Goal: Check status: Check status

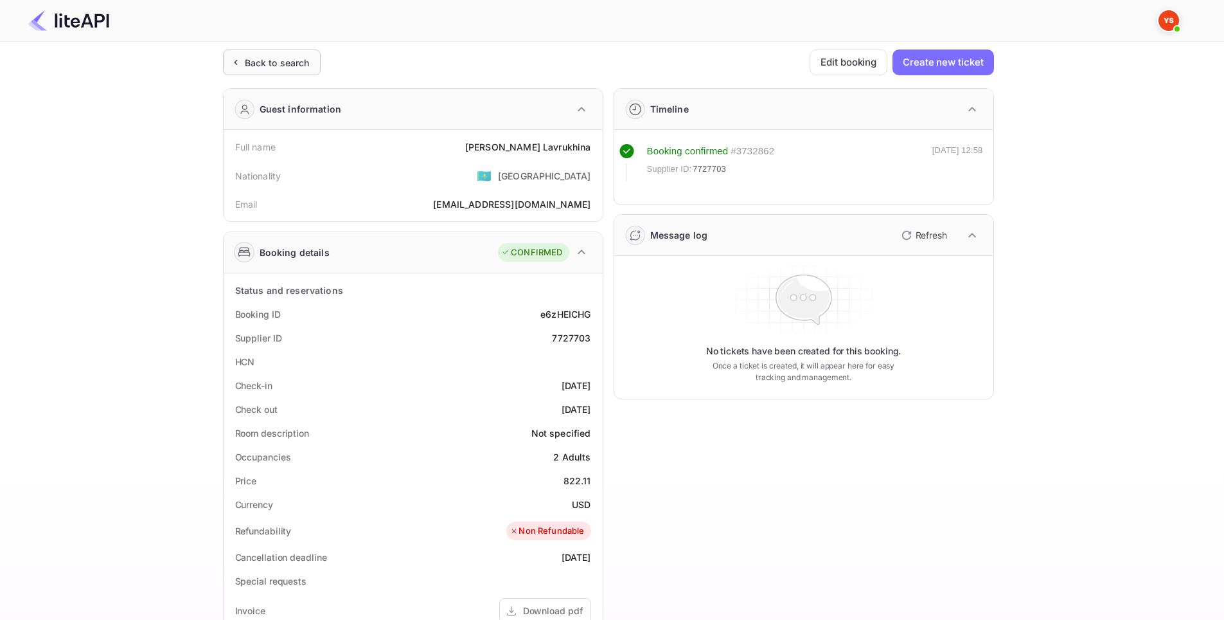
click at [246, 59] on div "Back to search" at bounding box center [277, 62] width 65 height 13
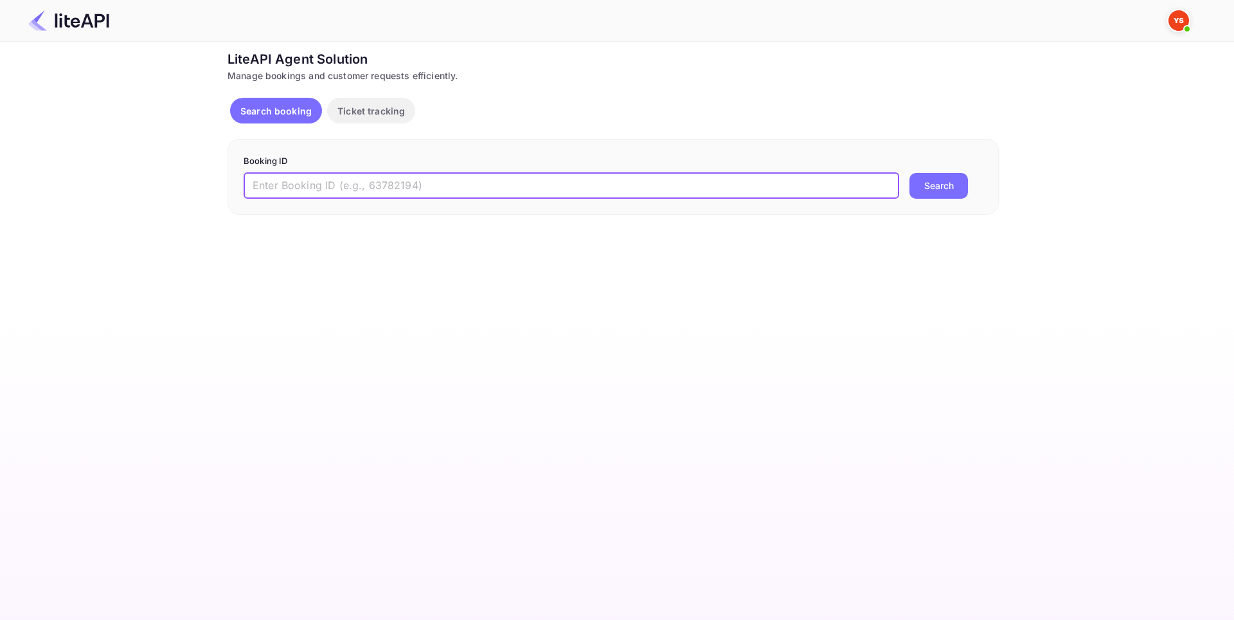
click at [408, 180] on input "text" at bounding box center [572, 186] width 656 height 26
paste input "8715147"
type input "8715147"
click at [944, 188] on button "Search" at bounding box center [938, 186] width 58 height 26
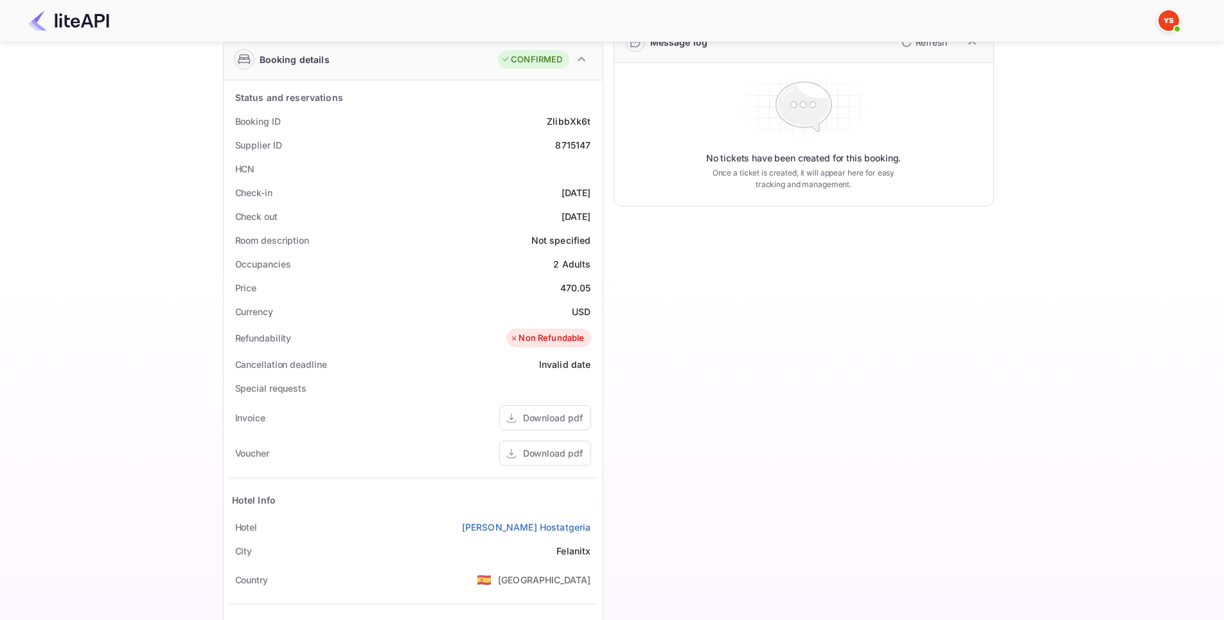
scroll to position [257, 0]
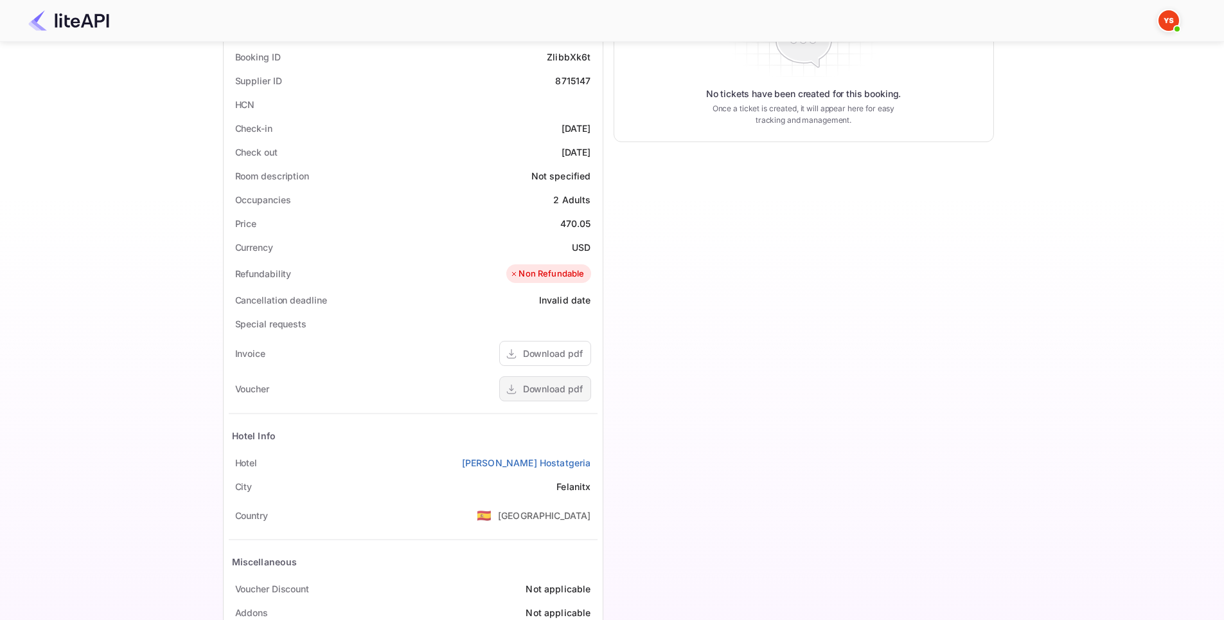
click at [551, 377] on div "Download pdf" at bounding box center [545, 388] width 92 height 25
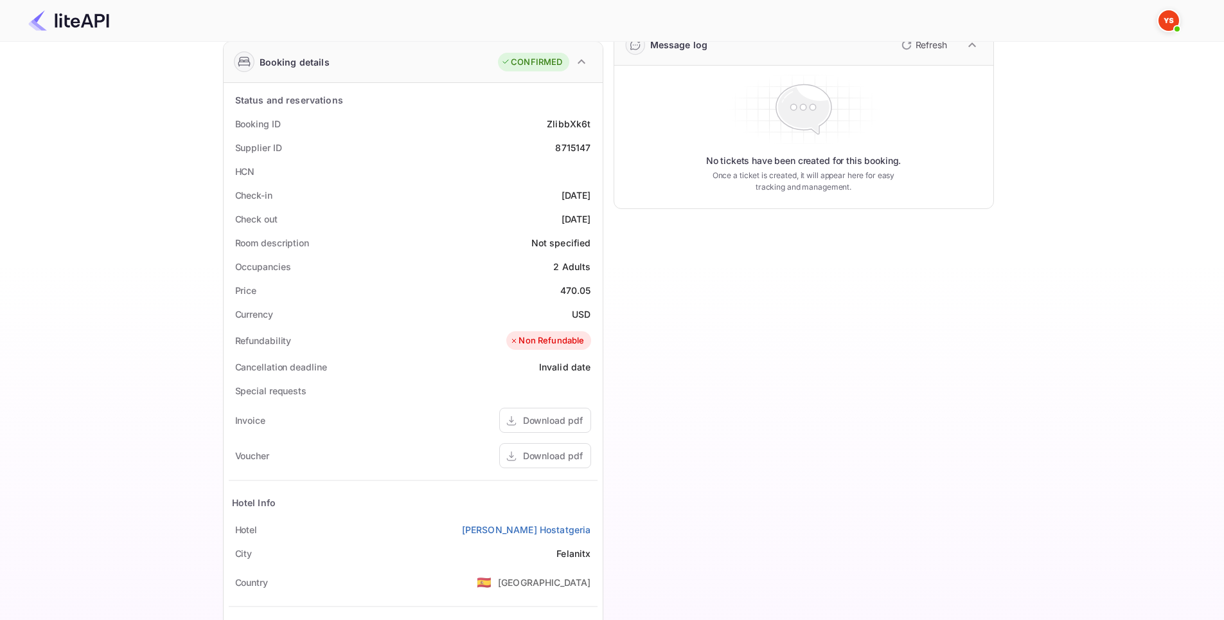
scroll to position [316, 0]
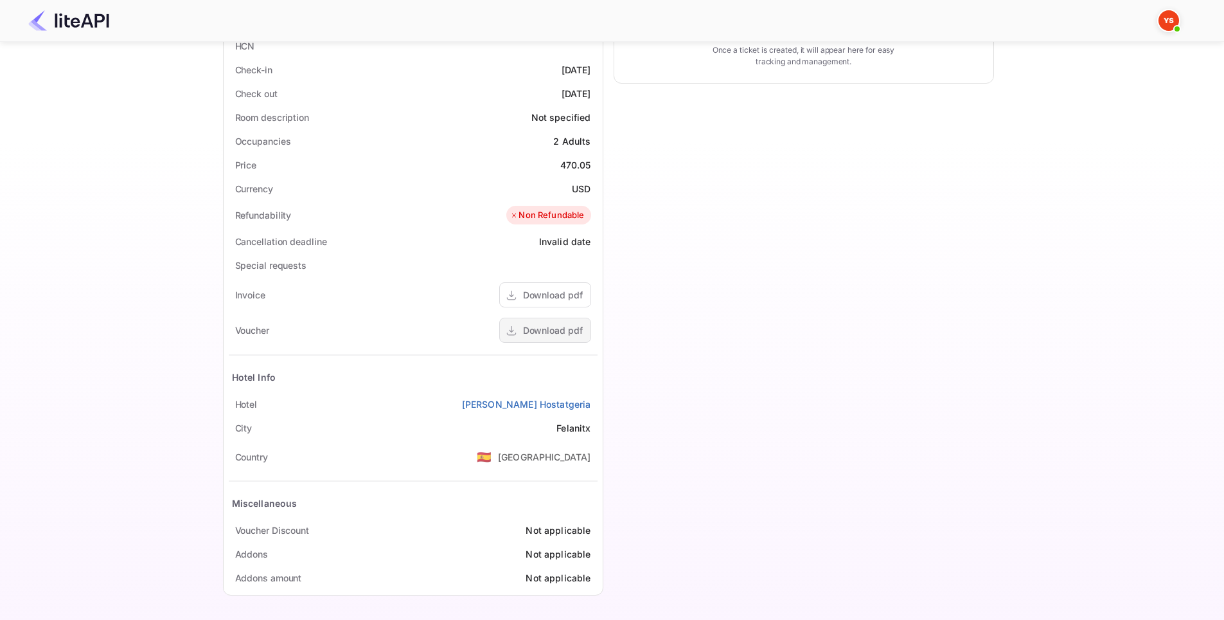
click at [575, 332] on div "Download pdf" at bounding box center [553, 329] width 60 height 13
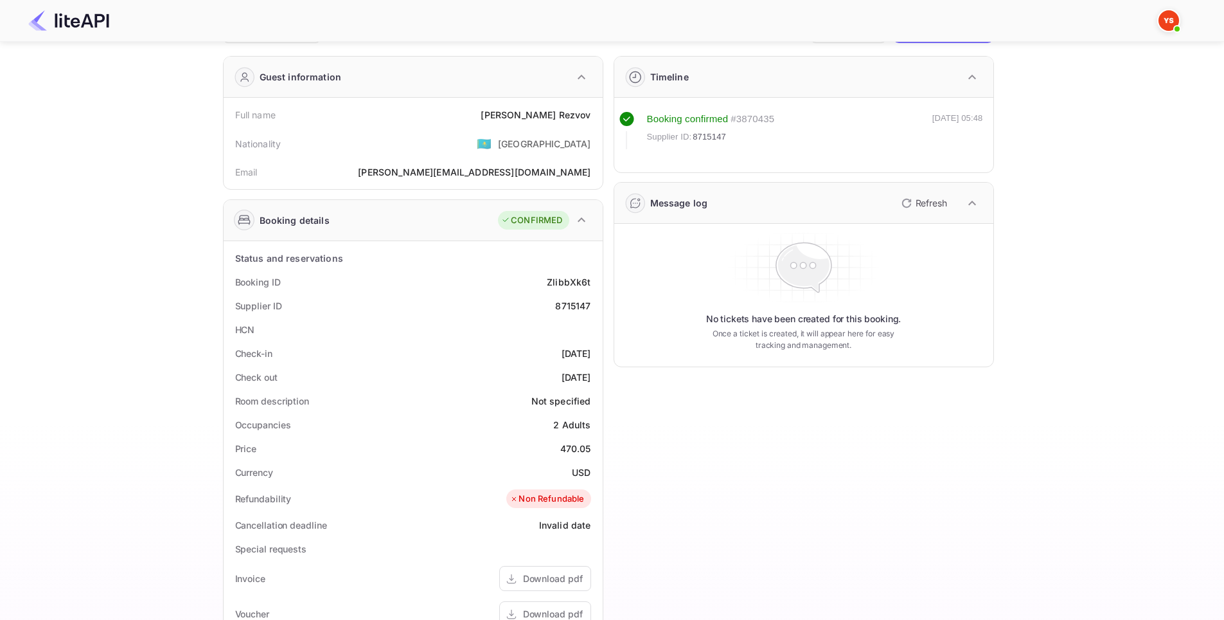
scroll to position [0, 0]
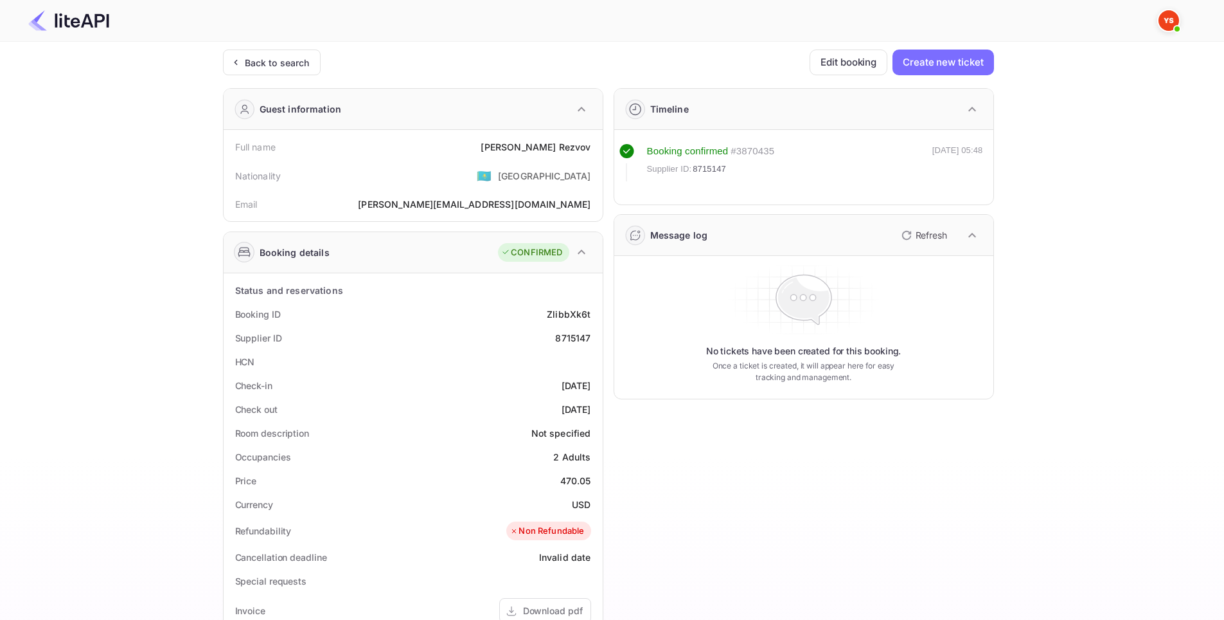
click at [571, 339] on div "8715147" at bounding box center [572, 337] width 35 height 13
copy div "8715147"
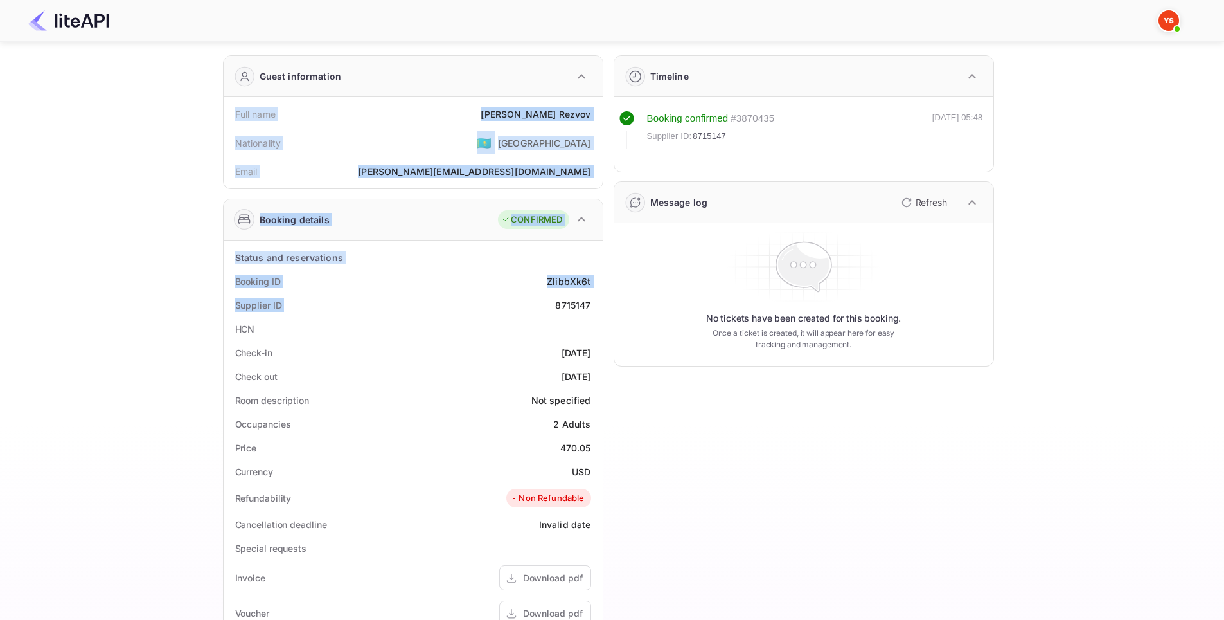
scroll to position [257, 0]
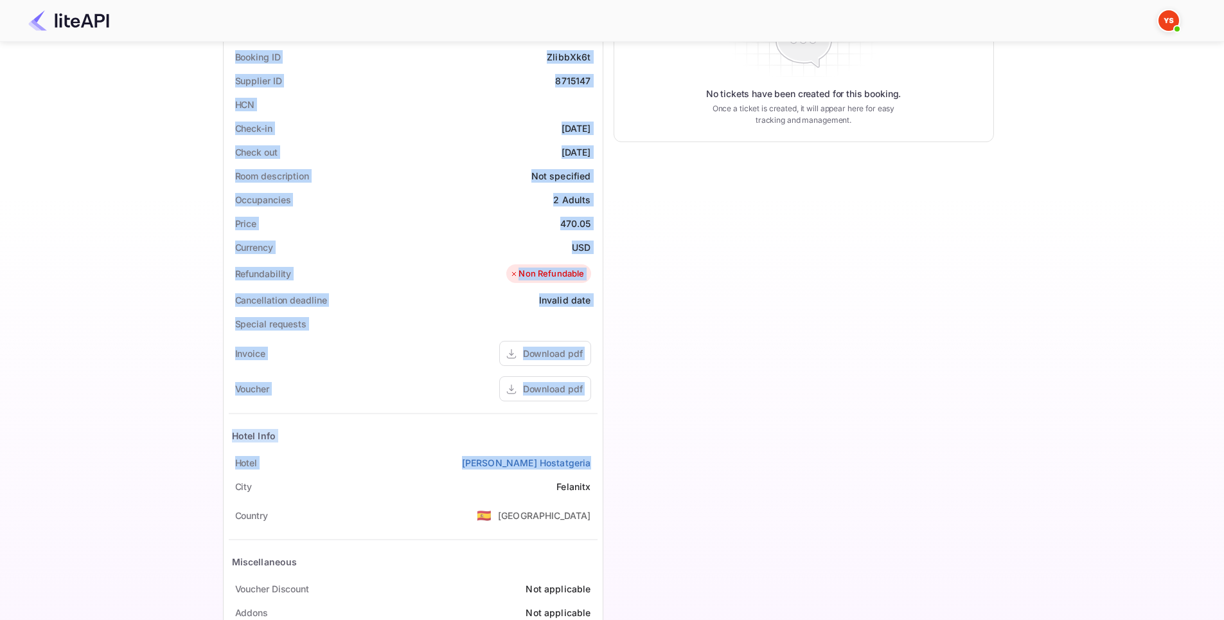
drag, startPoint x: 222, startPoint y: 144, endPoint x: 601, endPoint y: 470, distance: 499.9
click at [601, 470] on div "Guest information Full name Aleksandr Rezvov Nationality 🇰🇿 Kazakhstan Email Na…" at bounding box center [408, 242] width 391 height 842
copy div "Full name Aleksandr Rezvov Nationality 🇰🇿 Kazakhstan Email Nataliya-rez@yandex.…"
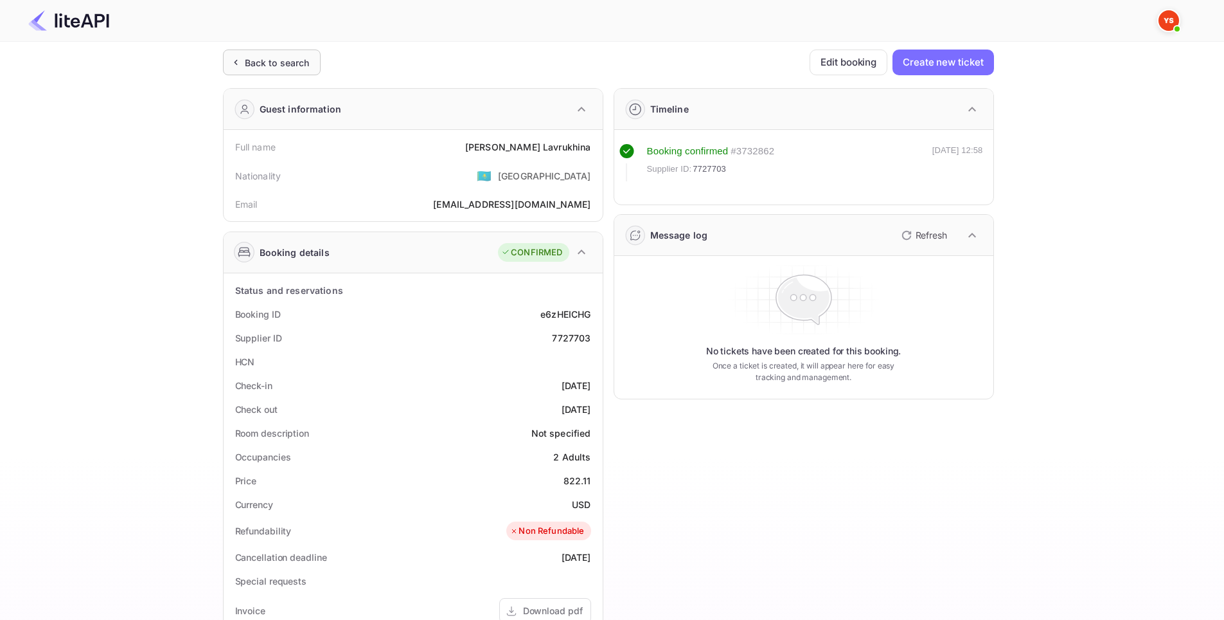
click at [279, 64] on div "Back to search" at bounding box center [277, 62] width 65 height 13
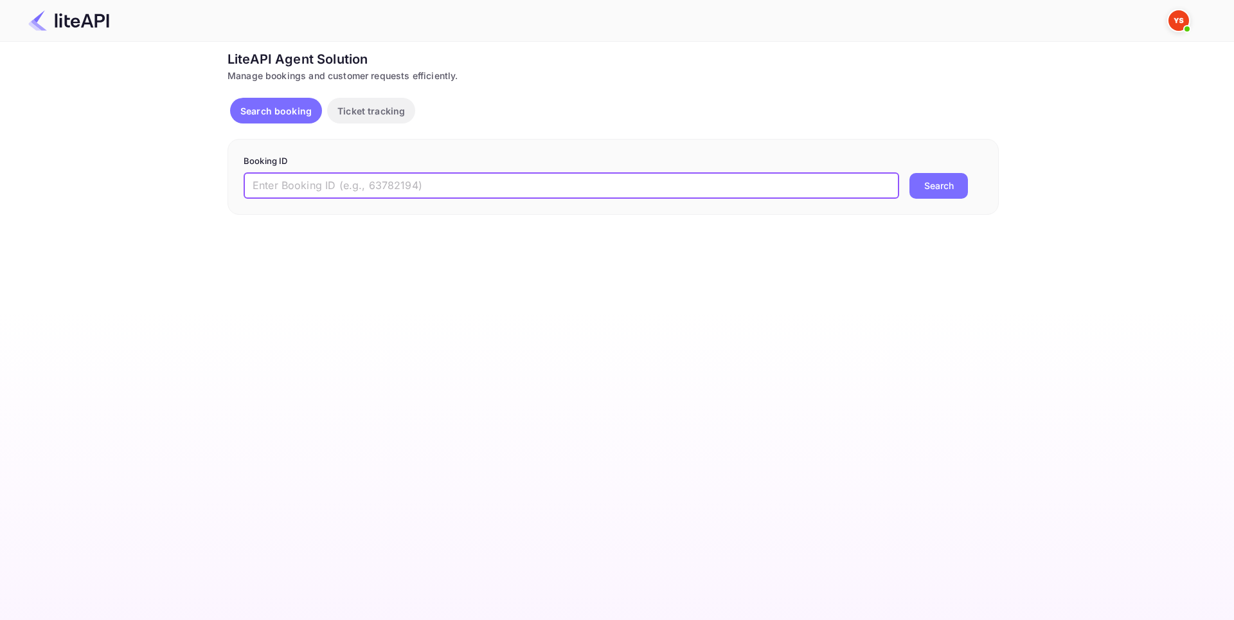
click at [402, 183] on input "text" at bounding box center [572, 186] width 656 height 26
paste input "8584796"
type input "8584796"
click at [942, 192] on button "Search" at bounding box center [938, 186] width 58 height 26
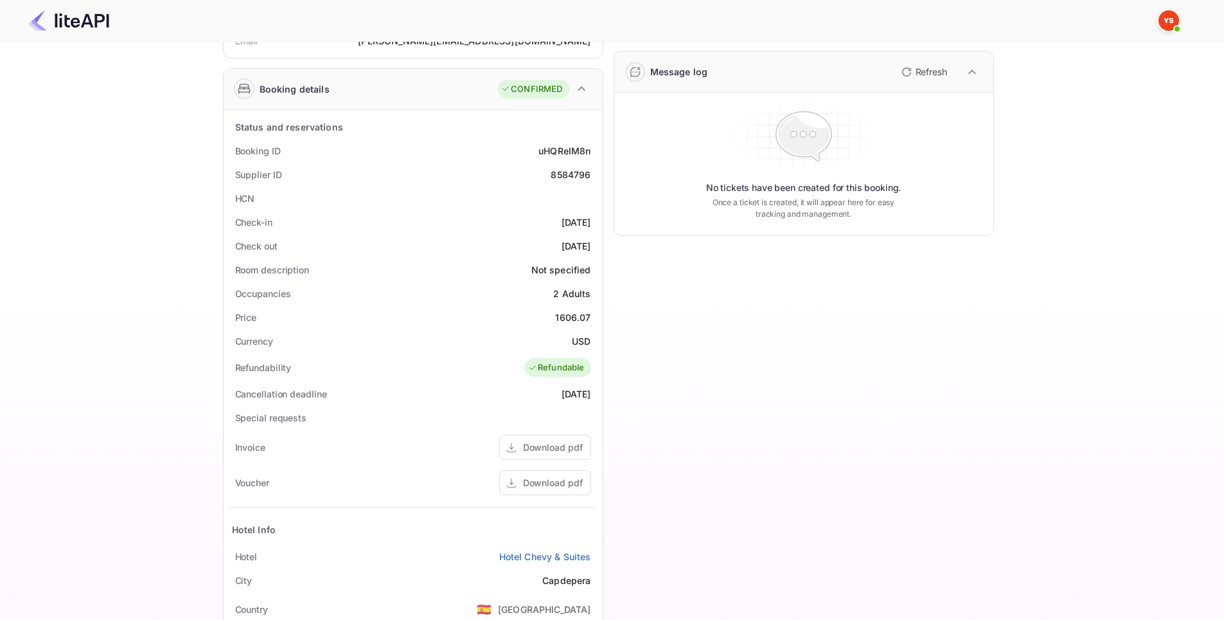
scroll to position [193, 0]
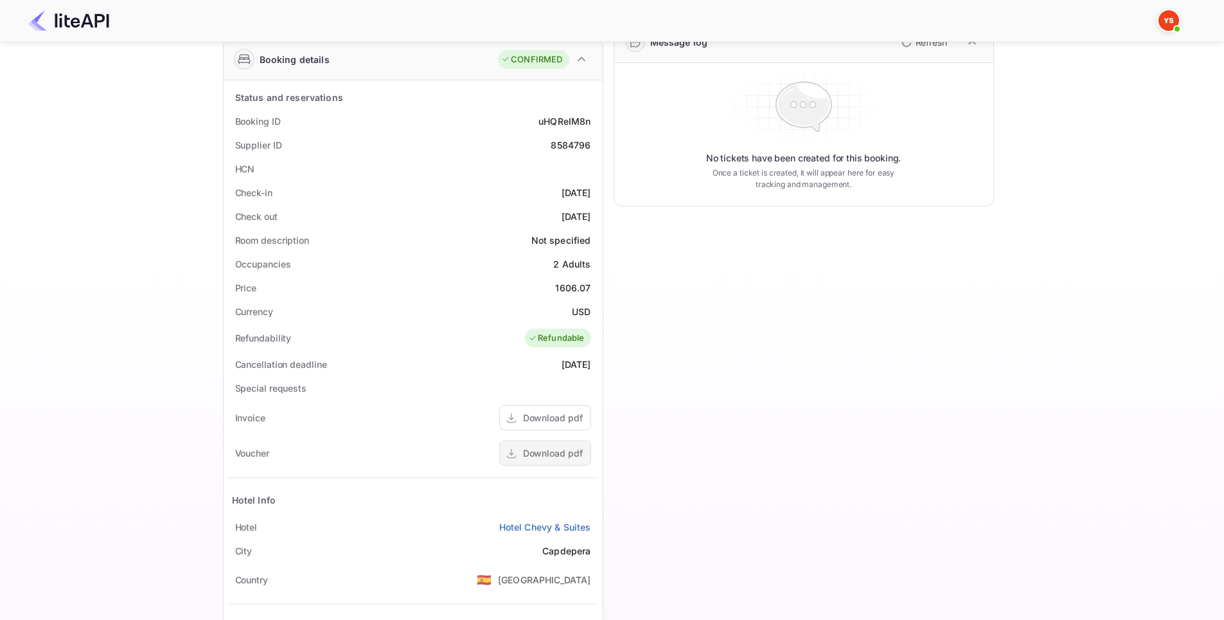
click at [536, 452] on div "Download pdf" at bounding box center [553, 452] width 60 height 13
click at [567, 143] on div "8584796" at bounding box center [571, 144] width 40 height 13
click at [568, 143] on div "8584796" at bounding box center [571, 144] width 40 height 13
copy div "8584796"
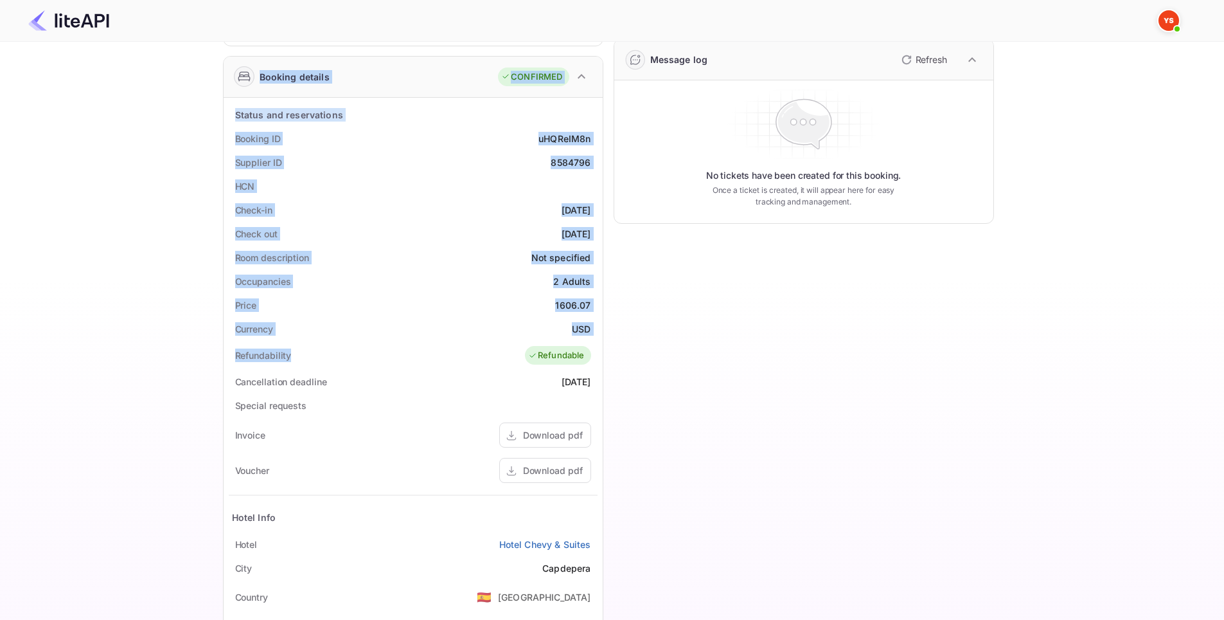
scroll to position [316, 0]
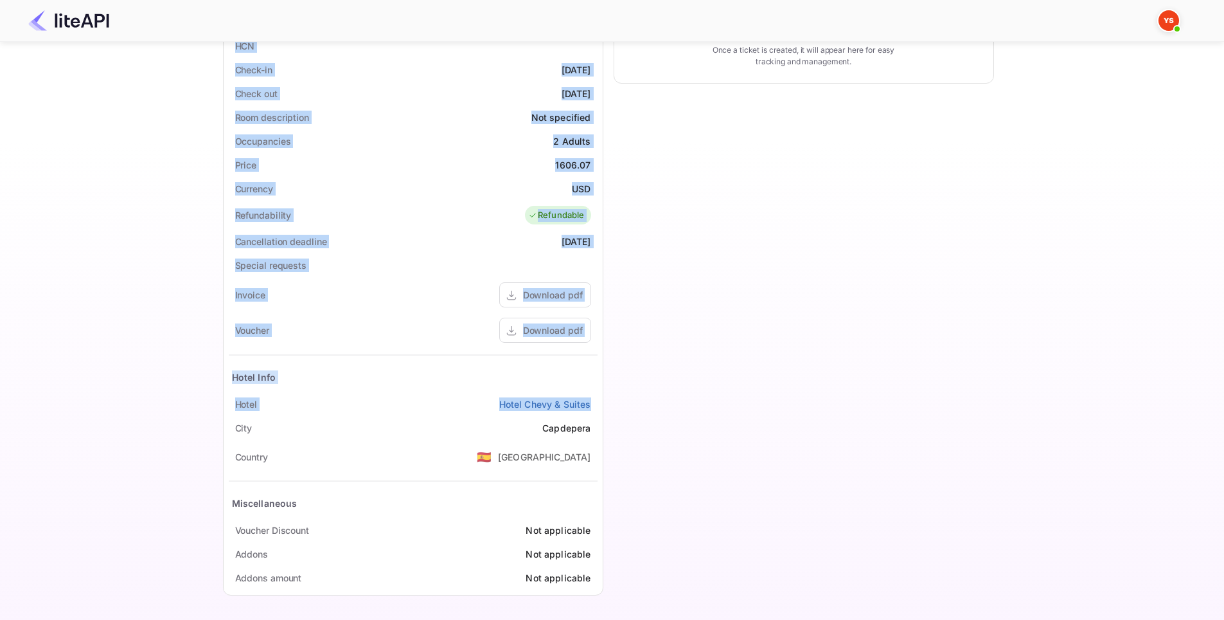
drag, startPoint x: 219, startPoint y: 151, endPoint x: 596, endPoint y: 409, distance: 456.9
click at [596, 409] on div "Ticket Affiliate URL https://www.nuitee.com/ Business partner name Nuitee Trave…" at bounding box center [608, 169] width 1186 height 870
copy div "Full name Aleksandr Rezvov Nationality 🇰🇿 Kazakhstan Email Nataliya-rez@yandex.…"
